Goal: Find specific page/section: Find specific page/section

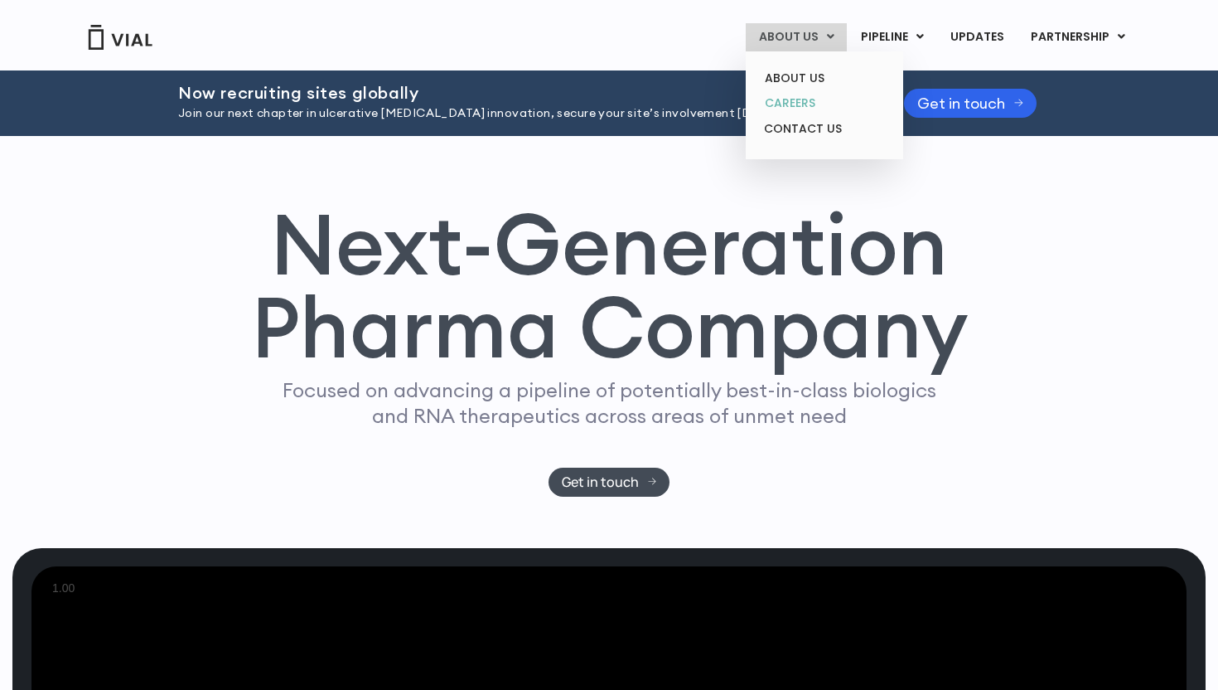
click at [788, 104] on link "CAREERS" at bounding box center [824, 103] width 145 height 26
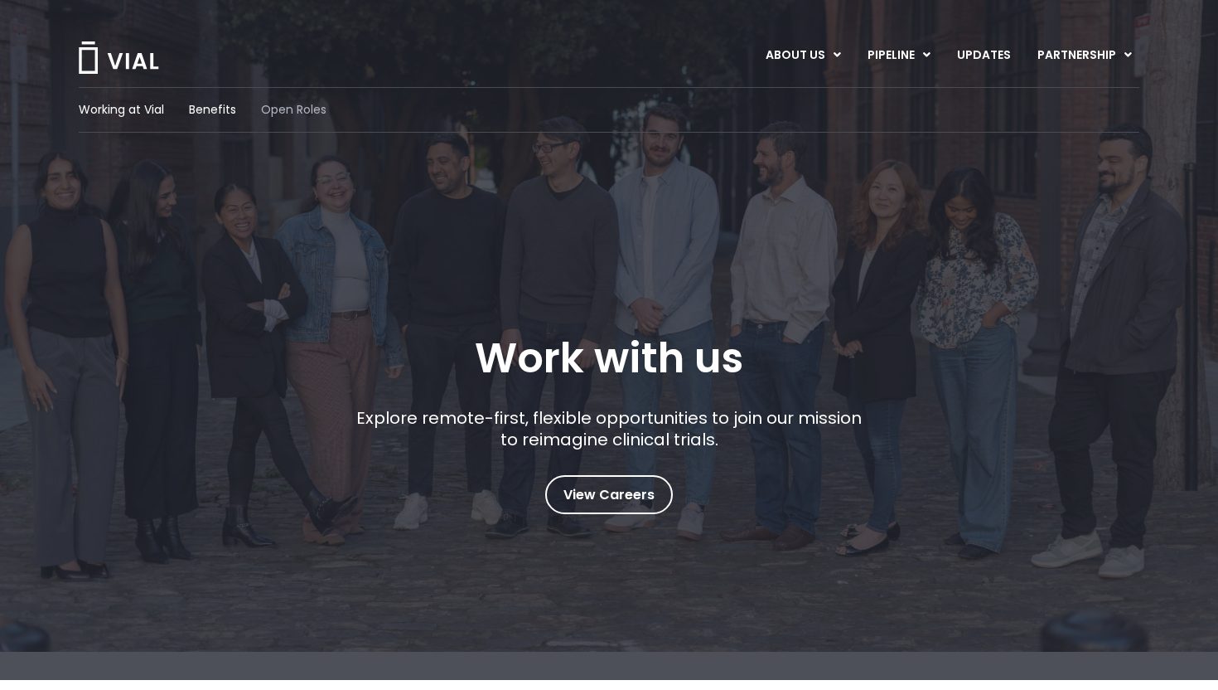
click at [293, 107] on span "Open Roles" at bounding box center [293, 109] width 65 height 17
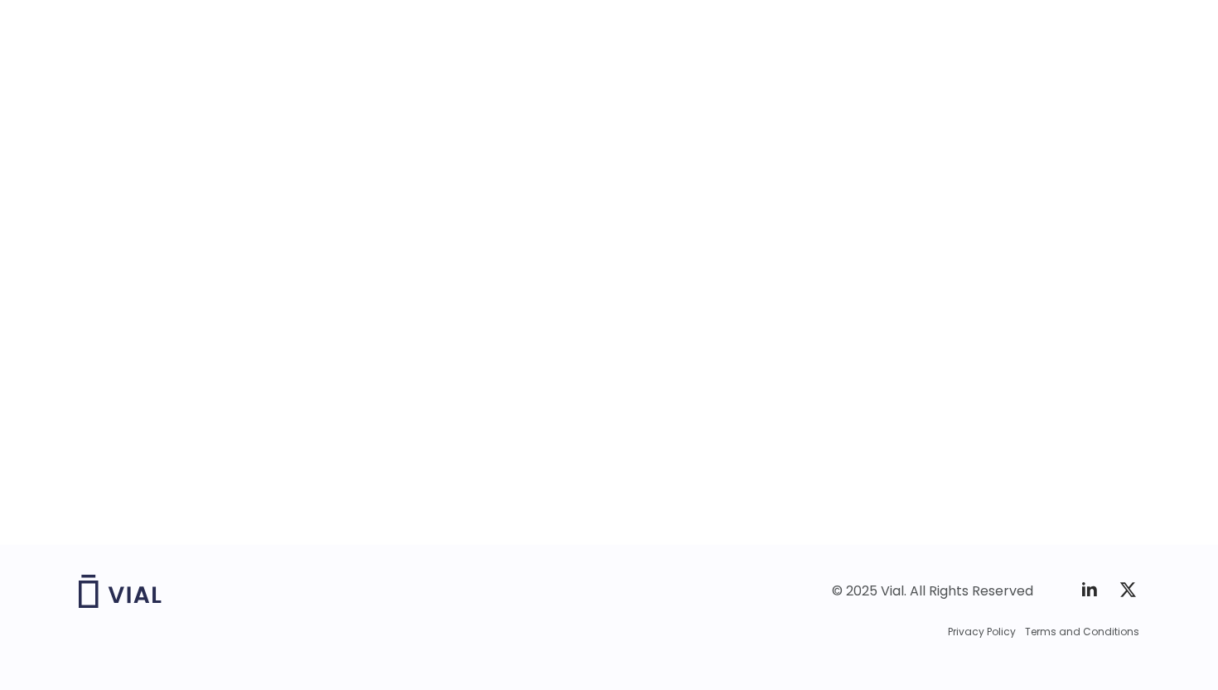
scroll to position [2542, 0]
